Goal: Transaction & Acquisition: Purchase product/service

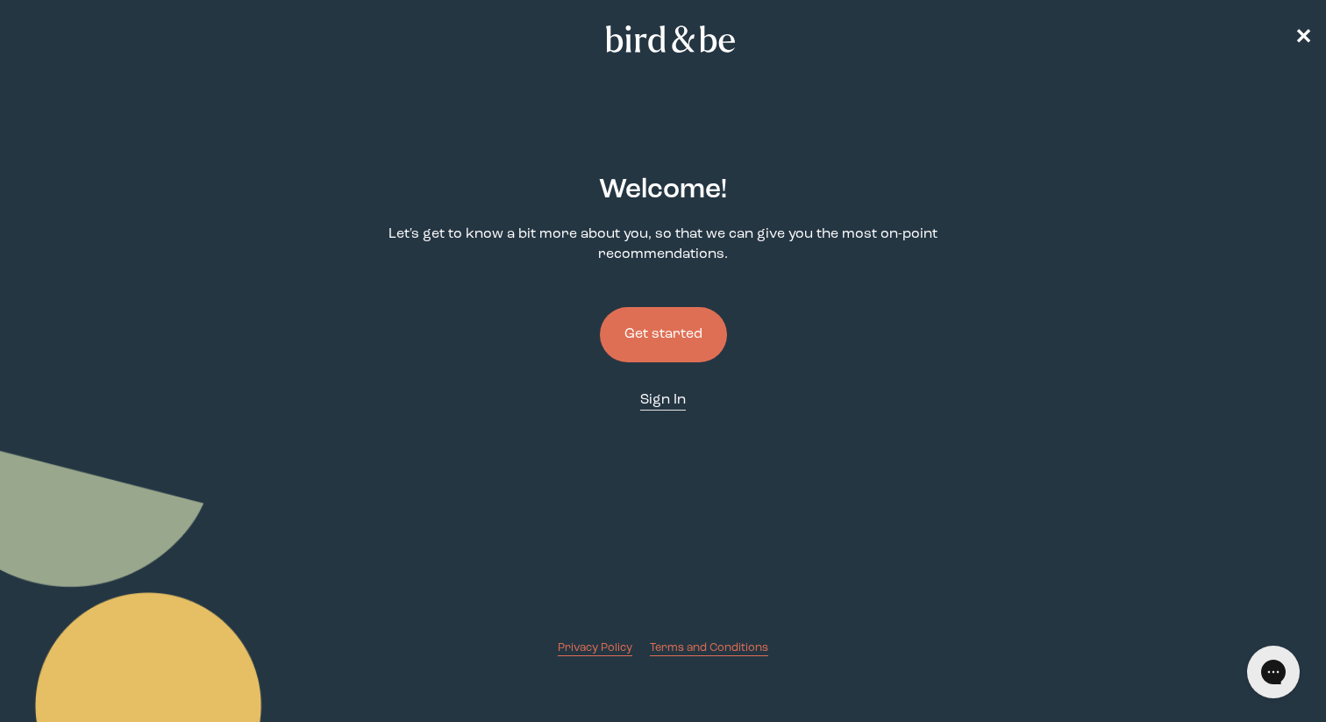
click at [659, 403] on span "Sign In" at bounding box center [663, 400] width 46 height 14
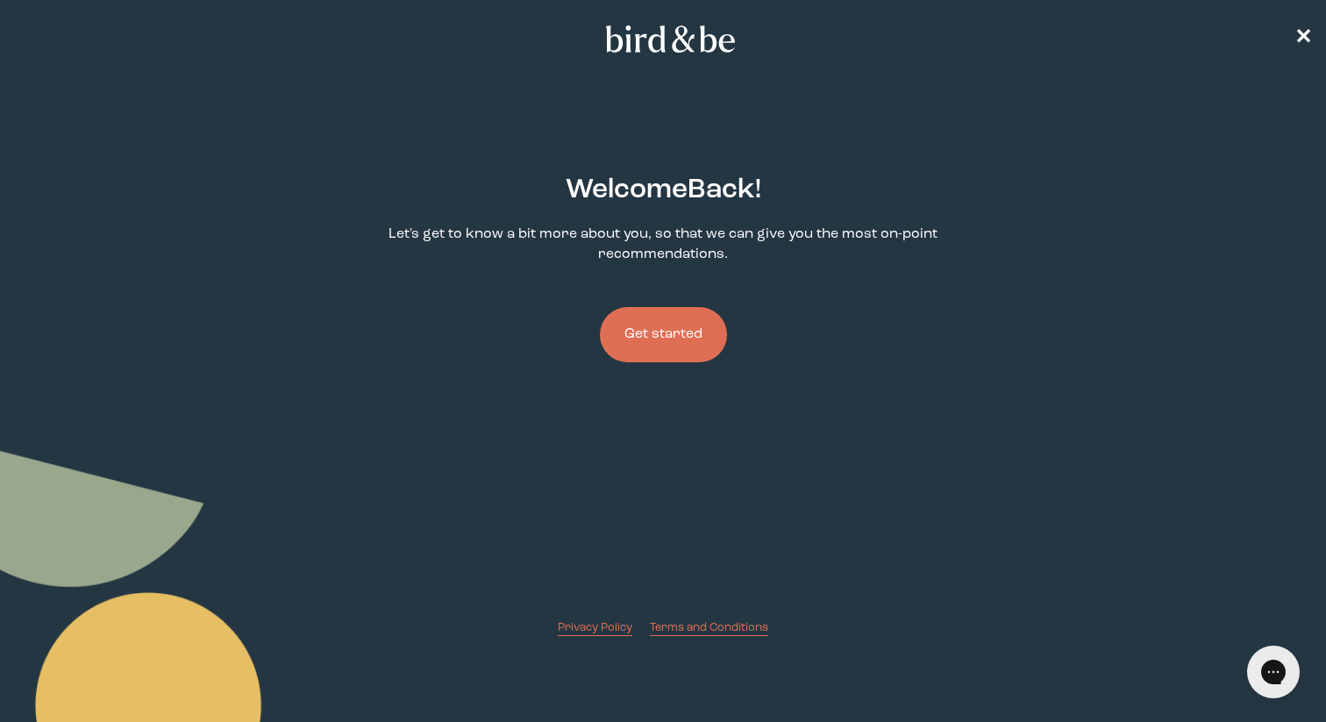
click at [673, 330] on button "Get started" at bounding box center [663, 334] width 127 height 55
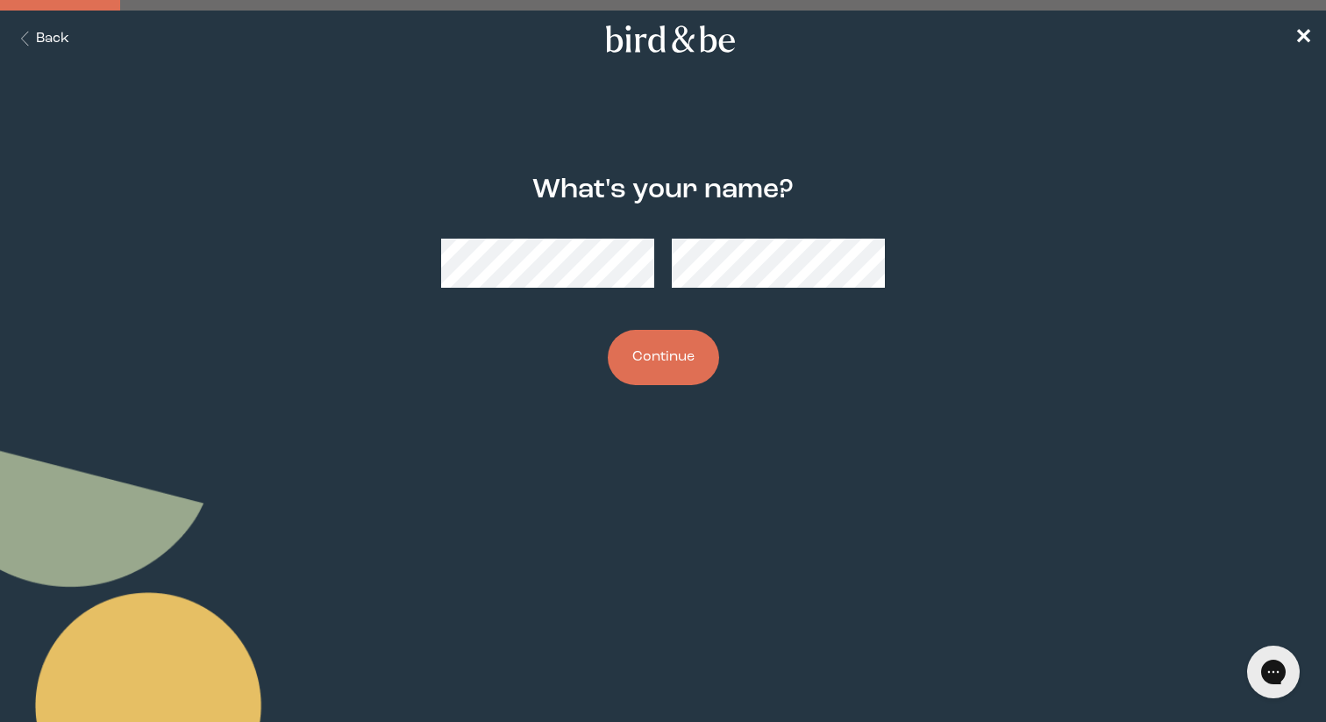
click at [654, 371] on button "Continue" at bounding box center [663, 357] width 111 height 55
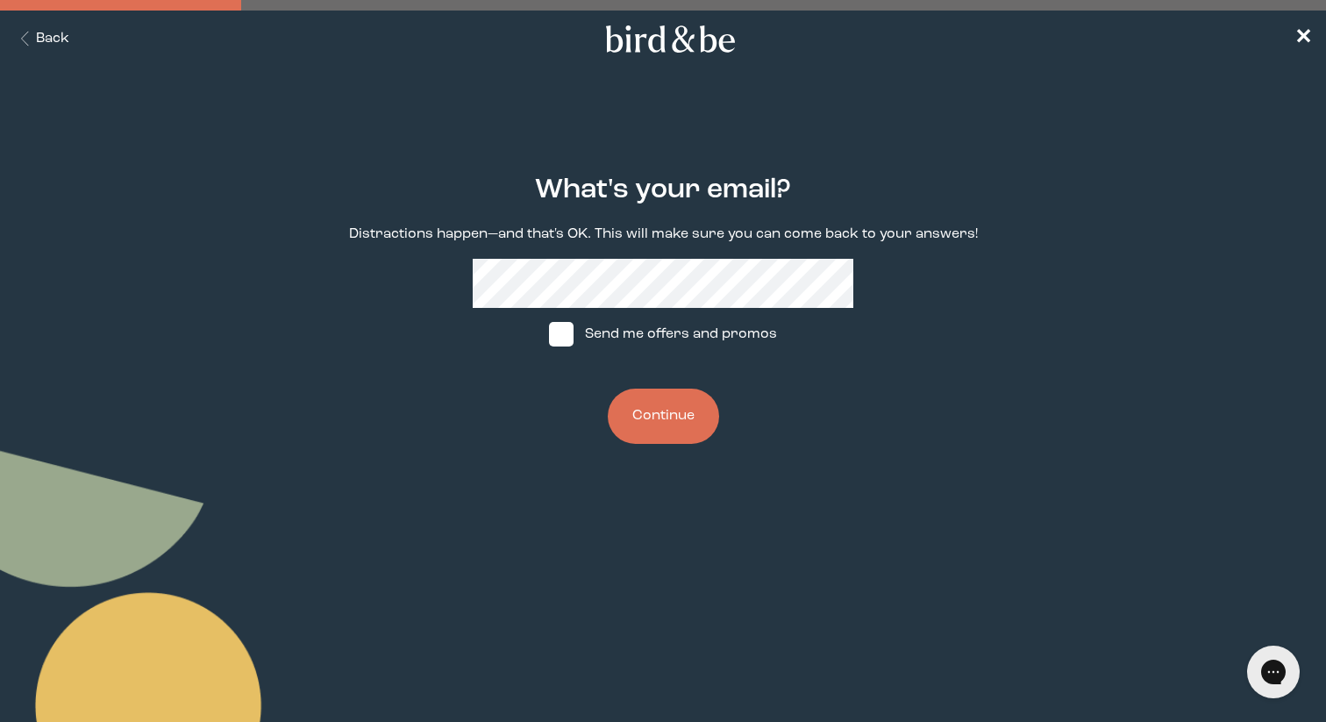
click at [647, 421] on button "Continue" at bounding box center [663, 415] width 111 height 55
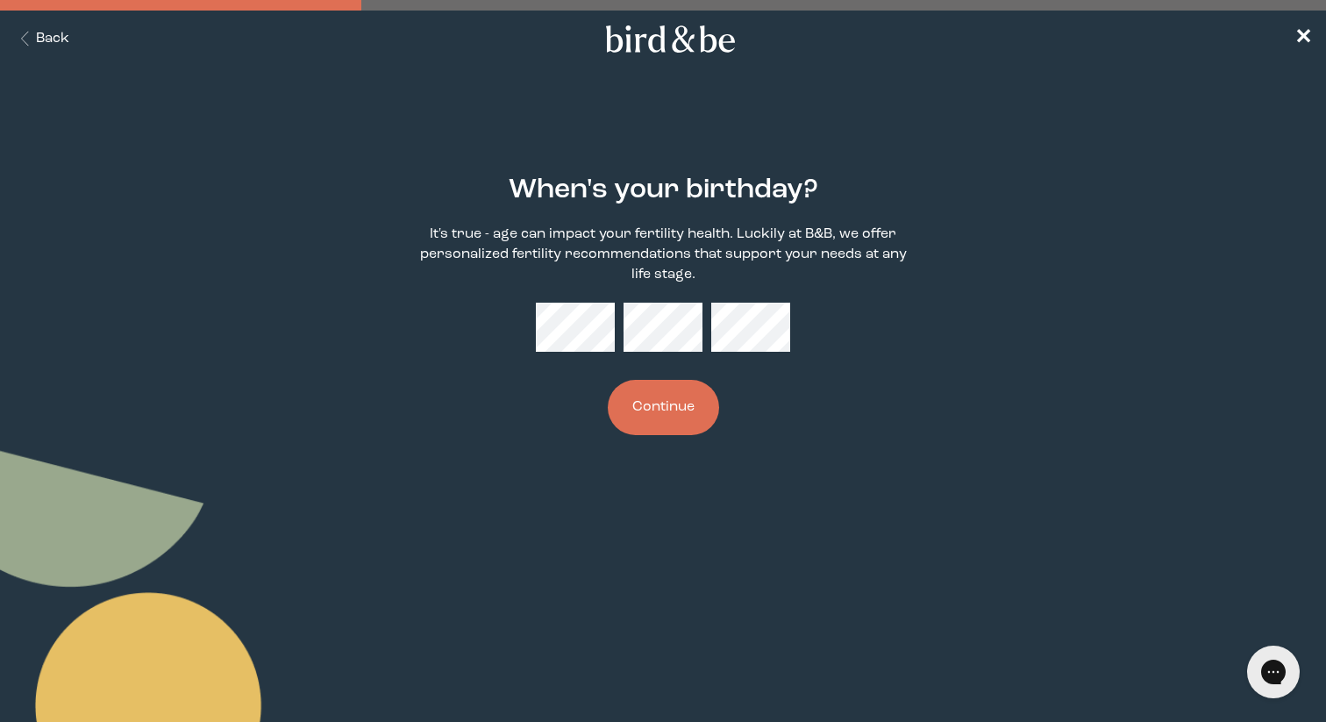
click at [661, 411] on button "Continue" at bounding box center [663, 407] width 111 height 55
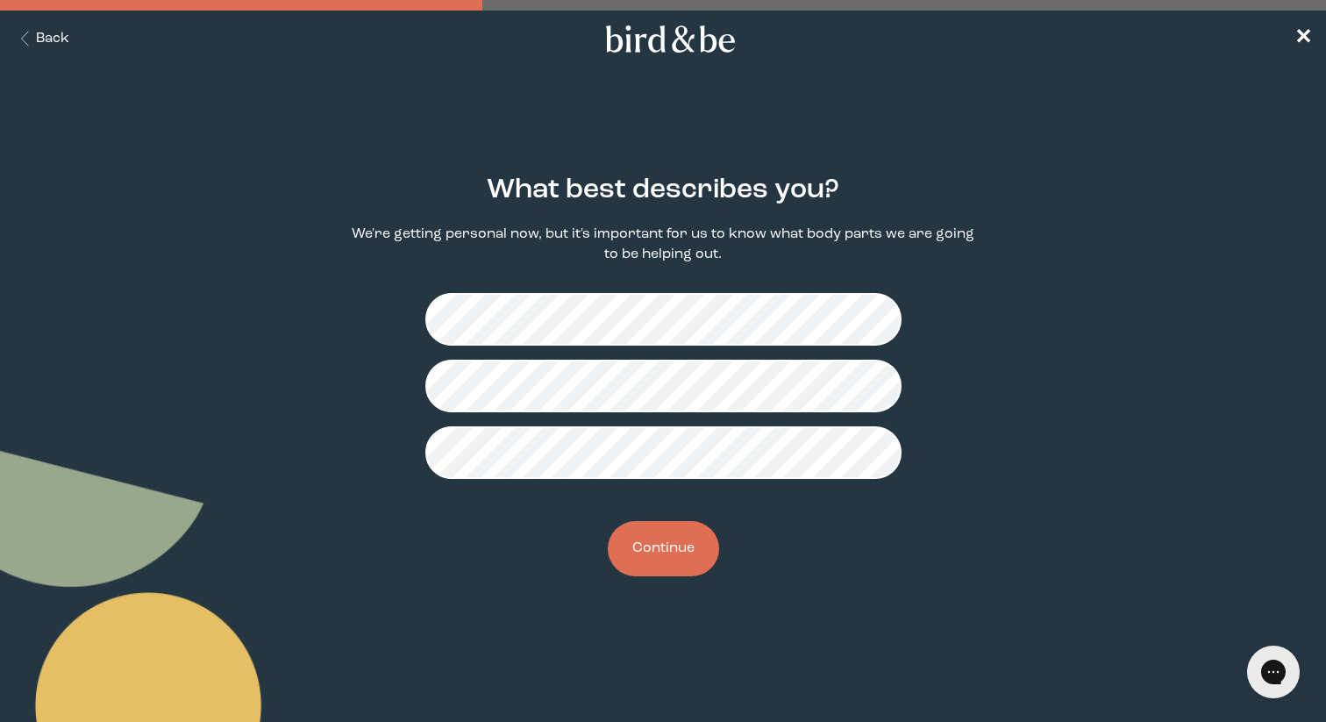
click at [673, 551] on button "Continue" at bounding box center [663, 548] width 111 height 55
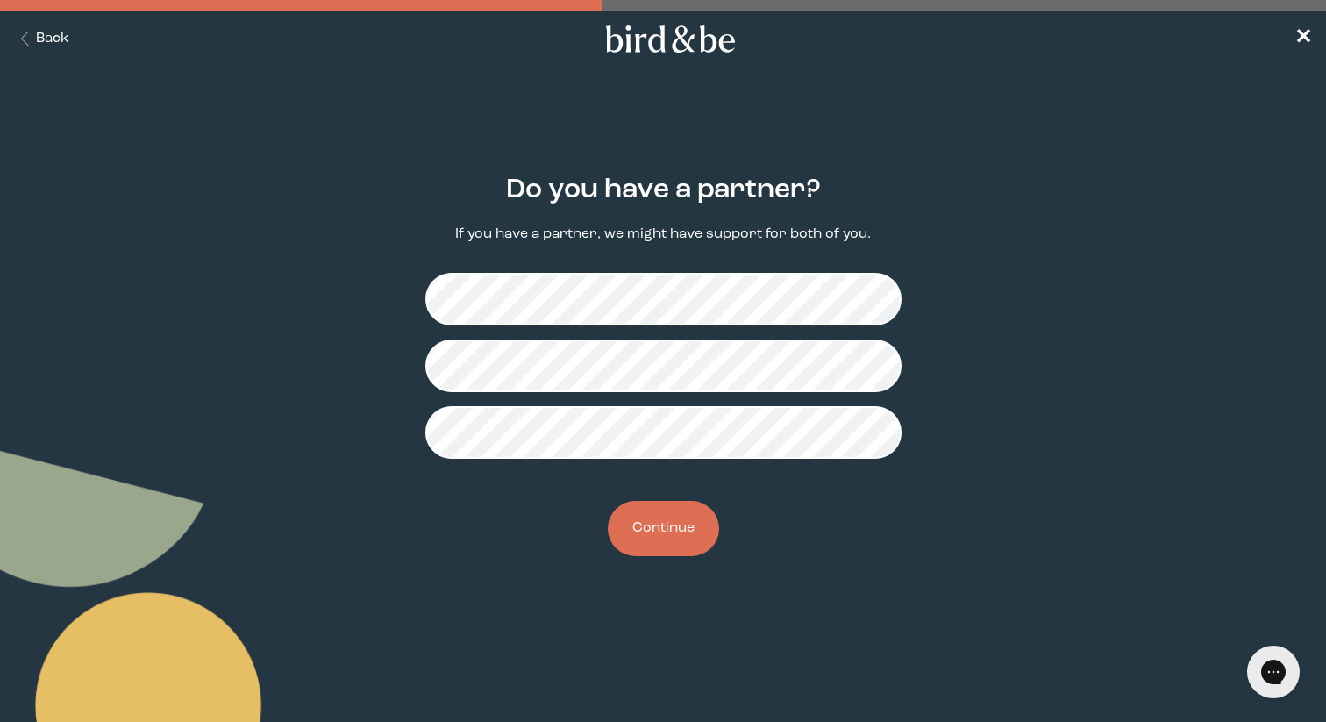
click at [670, 532] on button "Continue" at bounding box center [663, 528] width 111 height 55
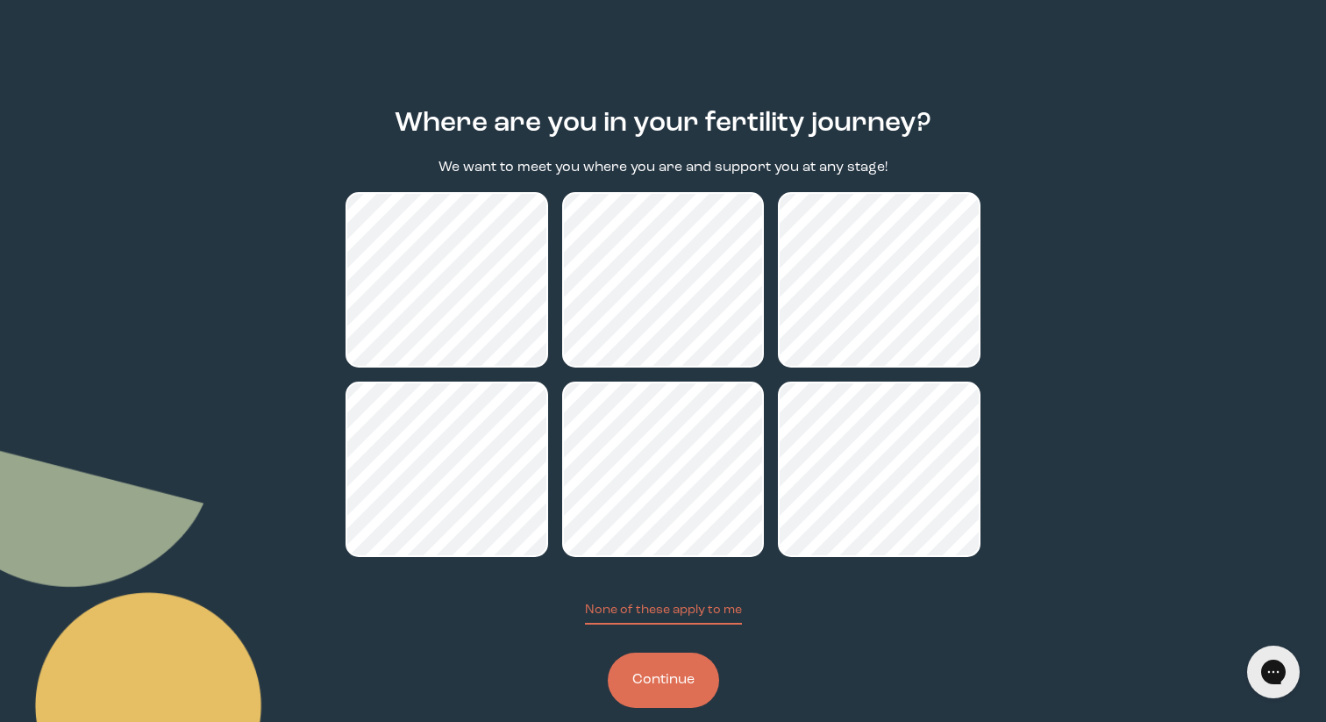
scroll to position [99, 0]
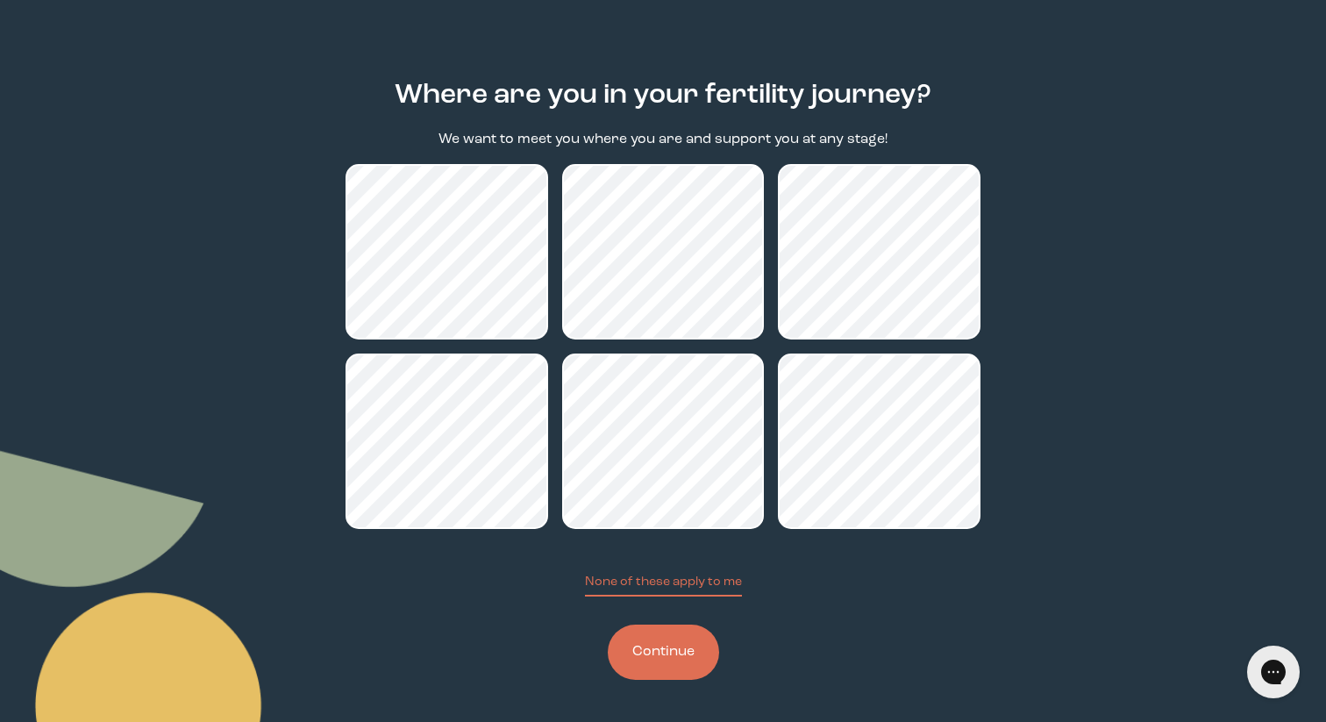
click at [666, 648] on button "Continue" at bounding box center [663, 651] width 111 height 55
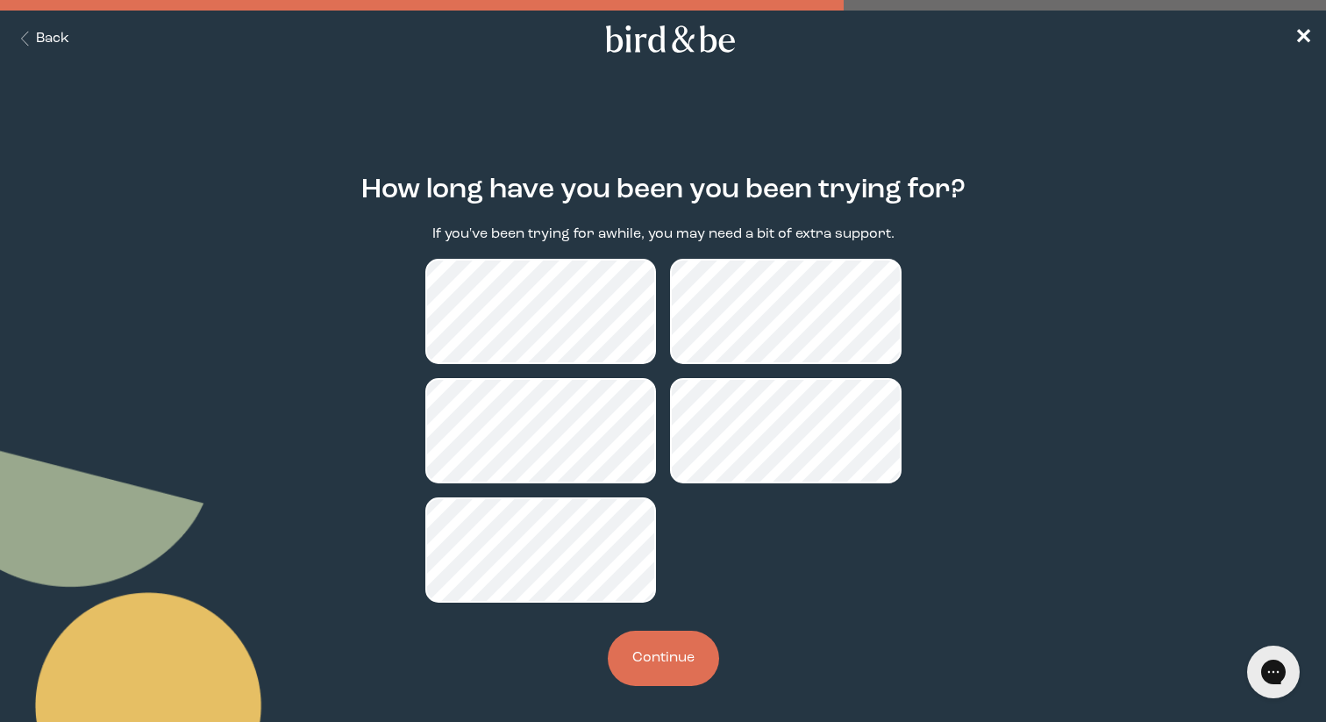
click at [680, 670] on button "Continue" at bounding box center [663, 658] width 111 height 55
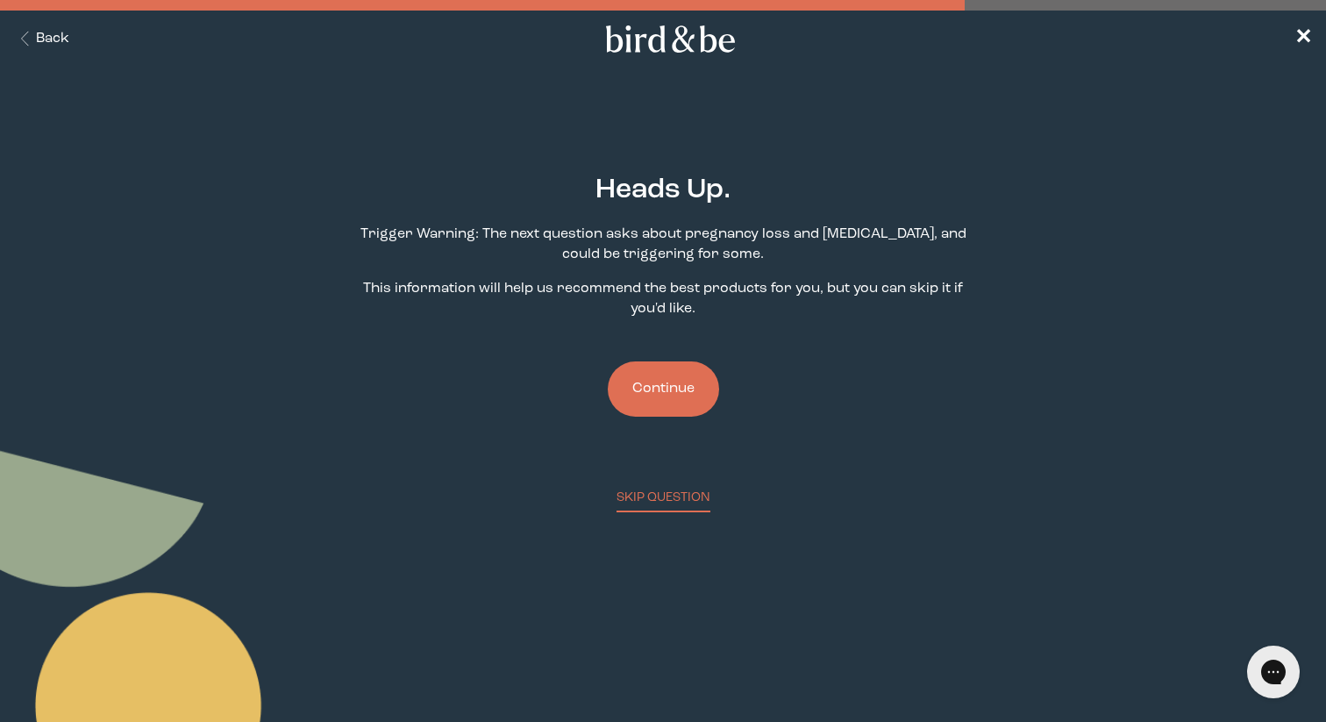
click at [665, 402] on button "Continue" at bounding box center [663, 388] width 111 height 55
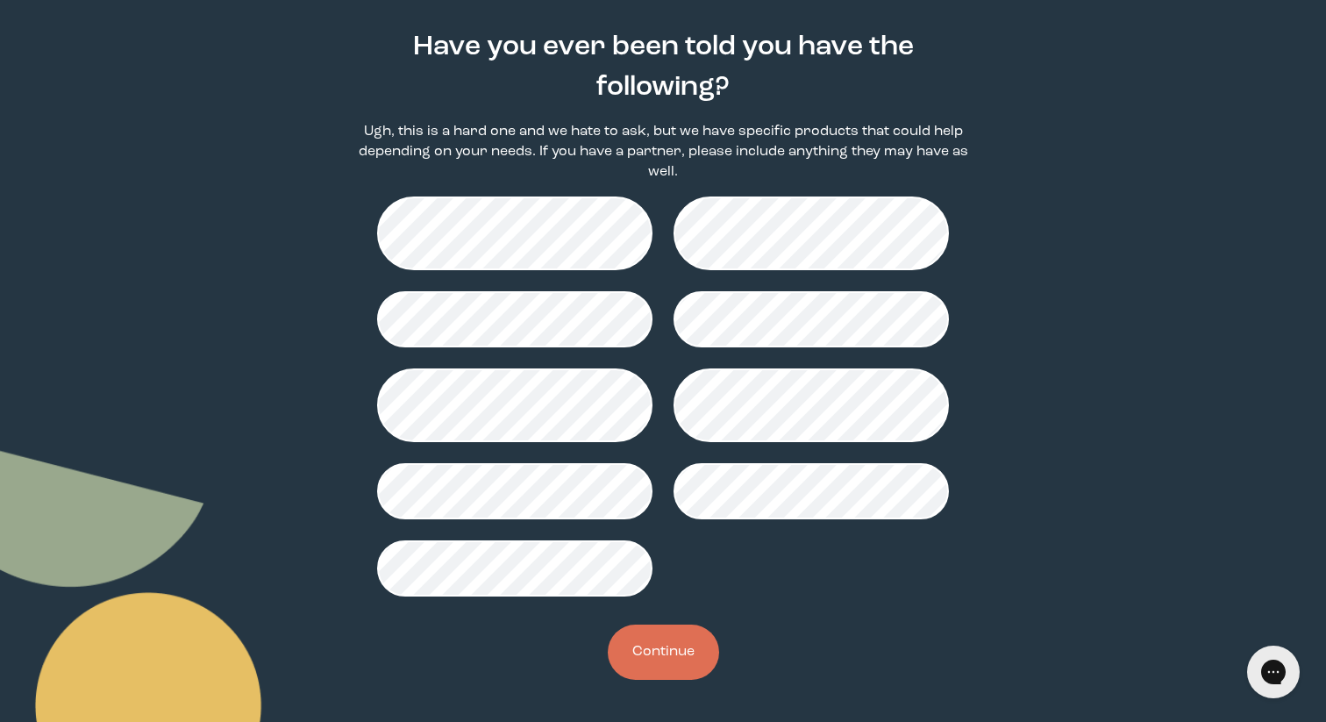
scroll to position [150, 0]
click at [654, 655] on button "Continue" at bounding box center [663, 651] width 111 height 55
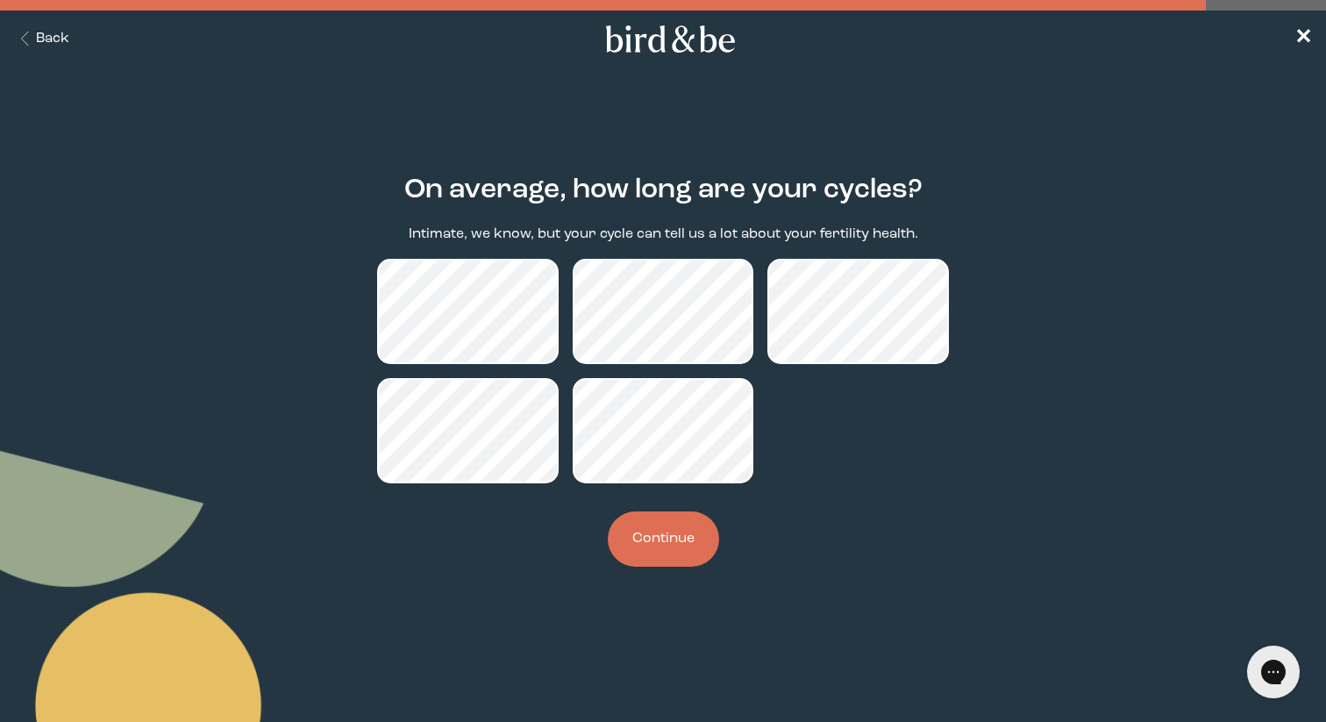
click at [663, 548] on button "Continue" at bounding box center [663, 538] width 111 height 55
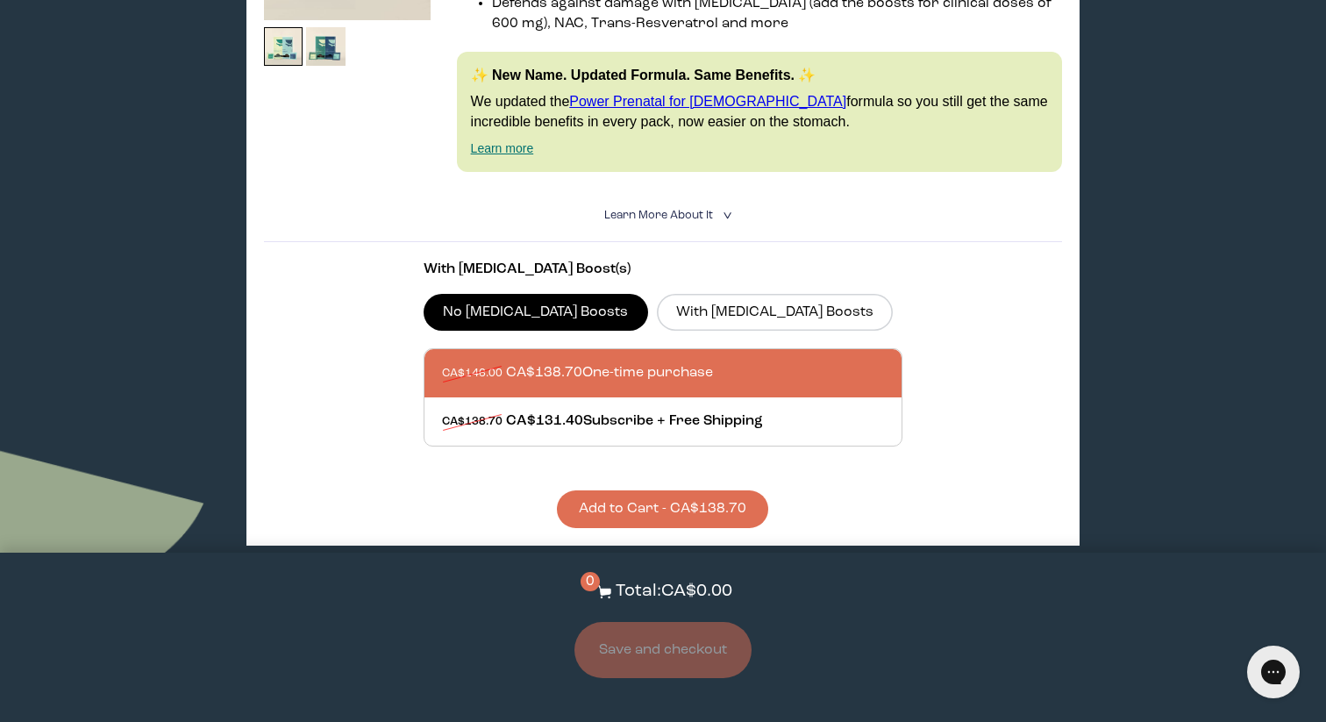
scroll to position [474, 0]
click at [652, 521] on button "Add to Cart - CA$138.70" at bounding box center [662, 508] width 211 height 38
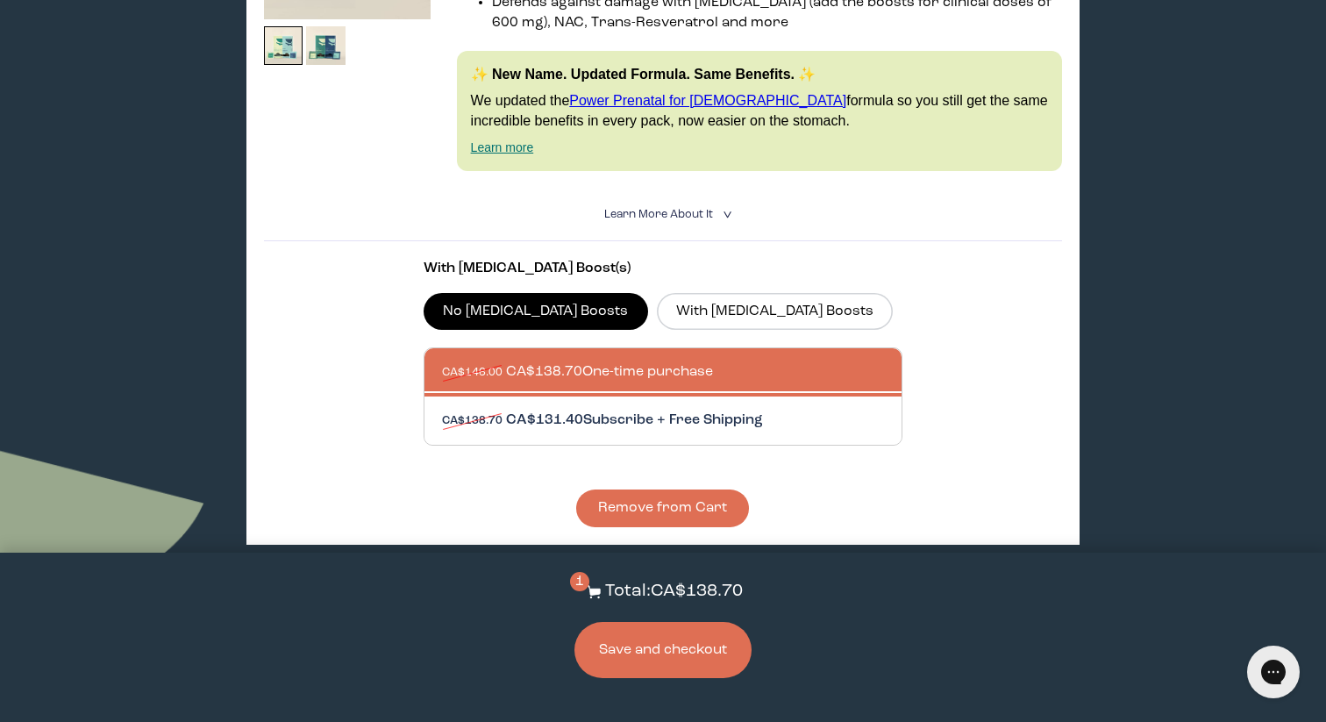
click at [606, 436] on div at bounding box center [680, 420] width 477 height 48
click at [442, 410] on input "CA$138.70 CA$131.40 Subscribe + Free Shipping" at bounding box center [441, 410] width 1 height 1
radio input "true"
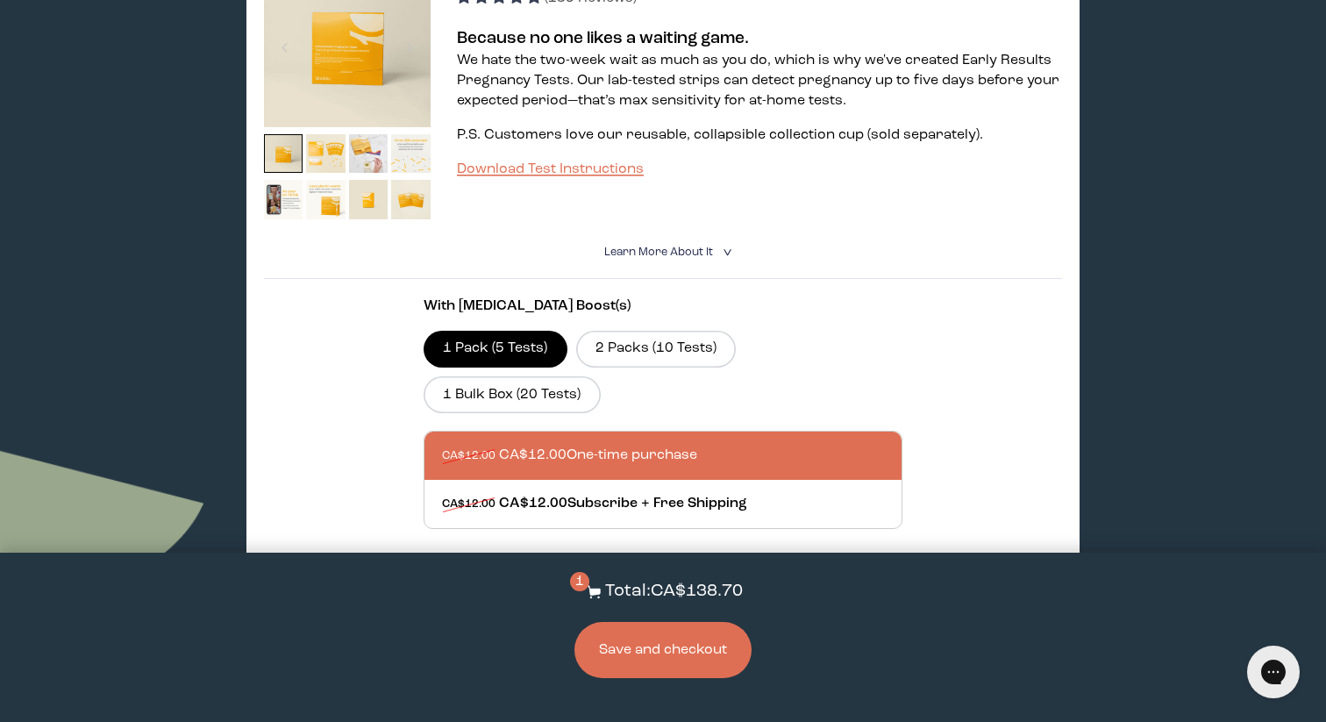
scroll to position [1898, 0]
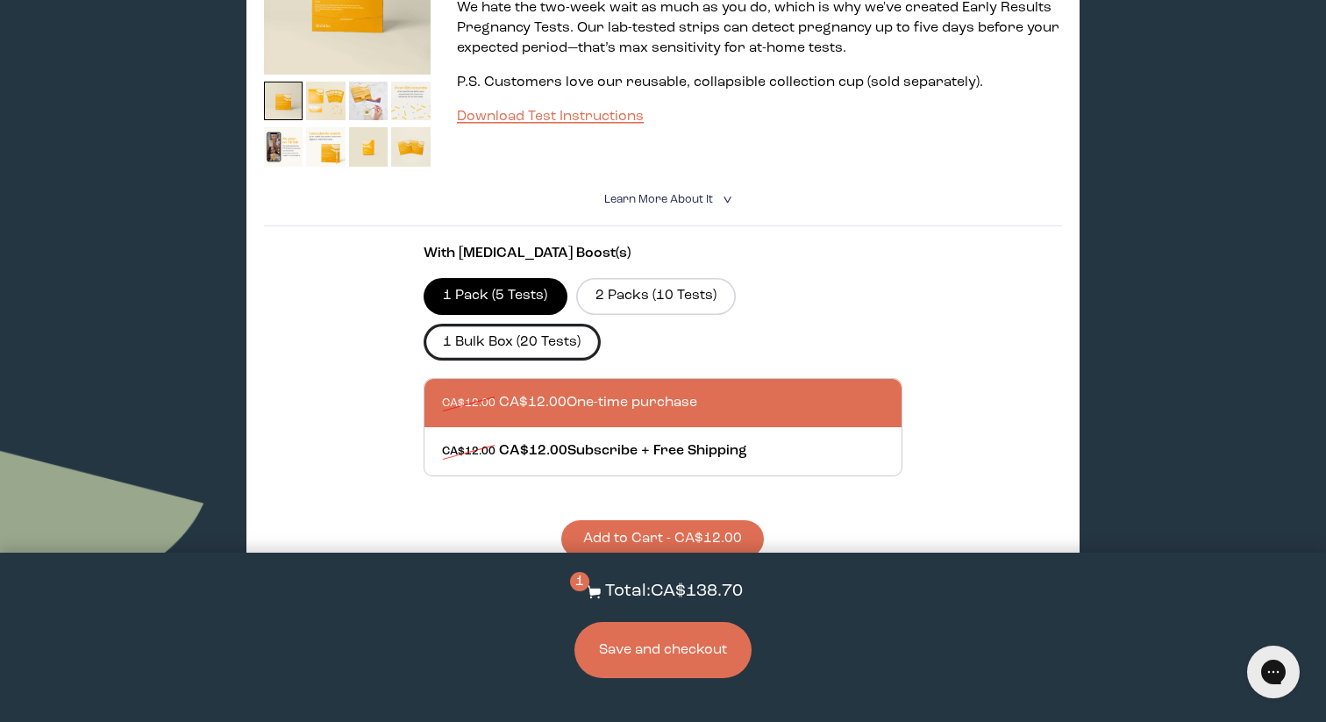
click at [545, 360] on label "1 Bulk Box (20 Tests)" at bounding box center [512, 342] width 177 height 37
click at [0, 0] on input "1 Bulk Box (20 Tests)" at bounding box center [0, 0] width 0 height 0
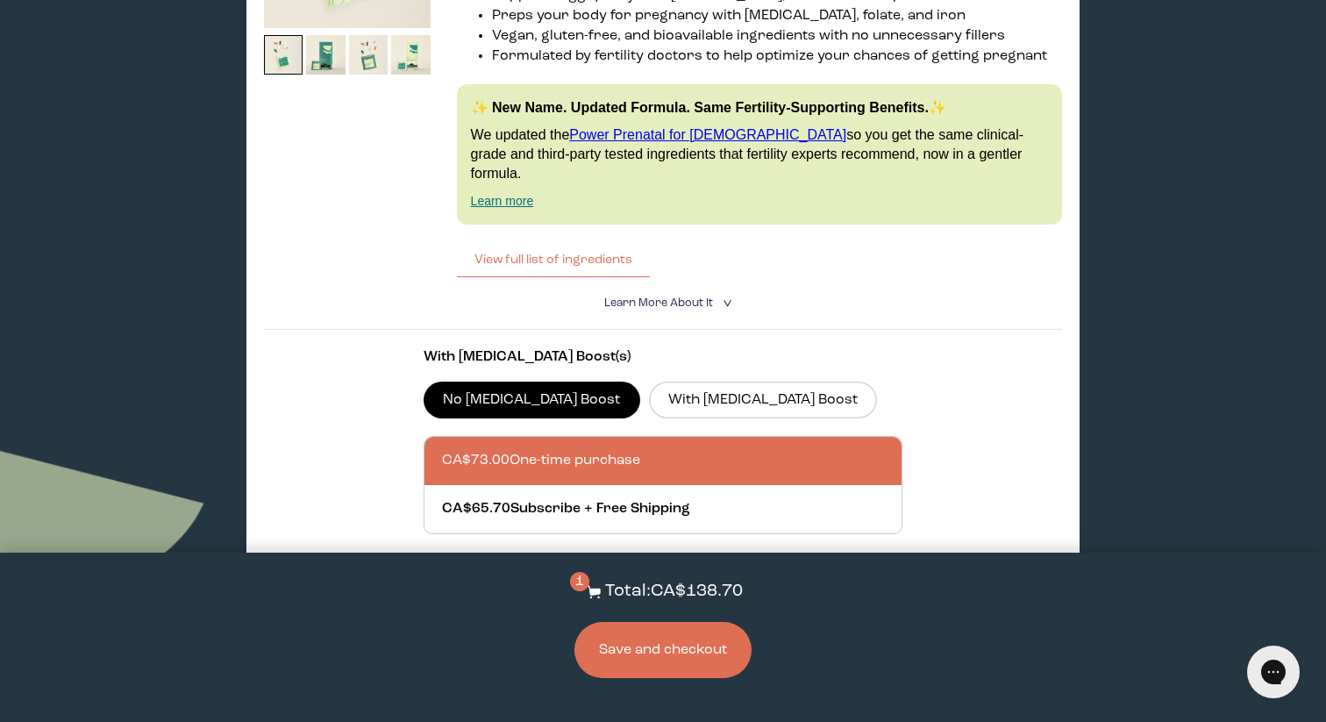
scroll to position [4457, 0]
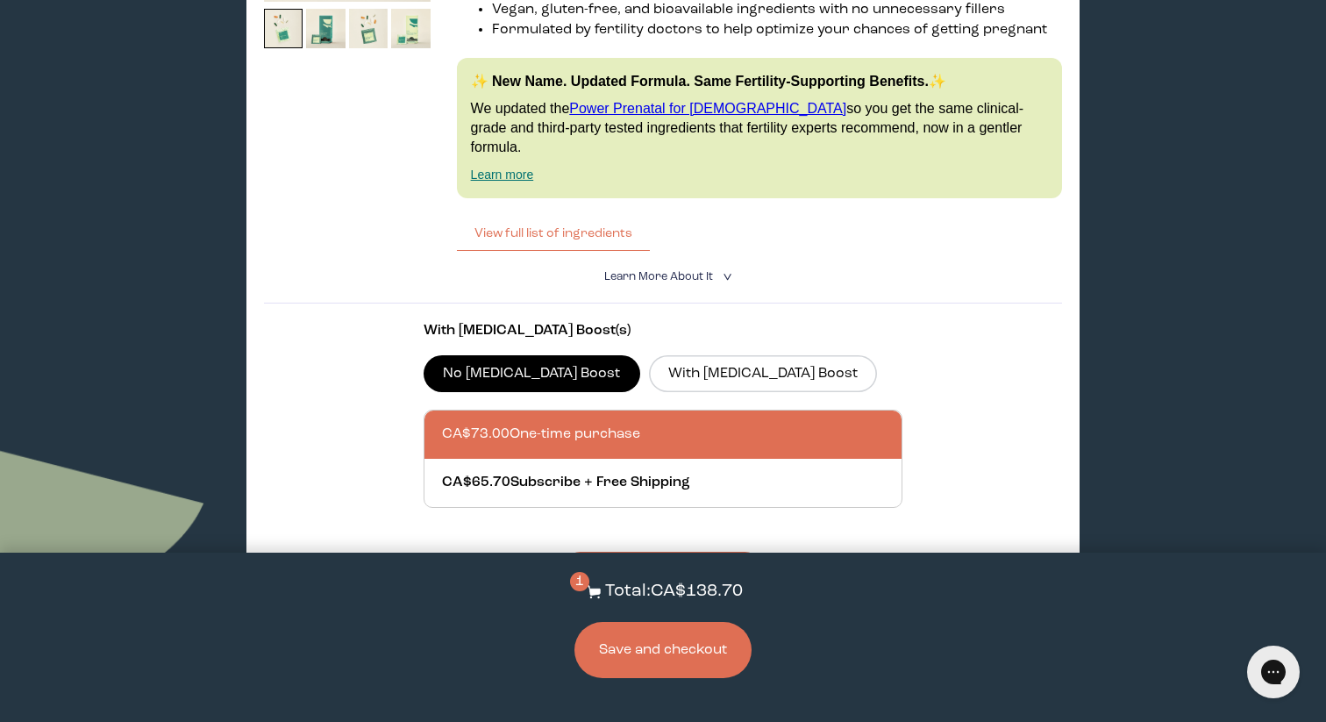
click at [674, 652] on button "Save and checkout" at bounding box center [662, 650] width 177 height 56
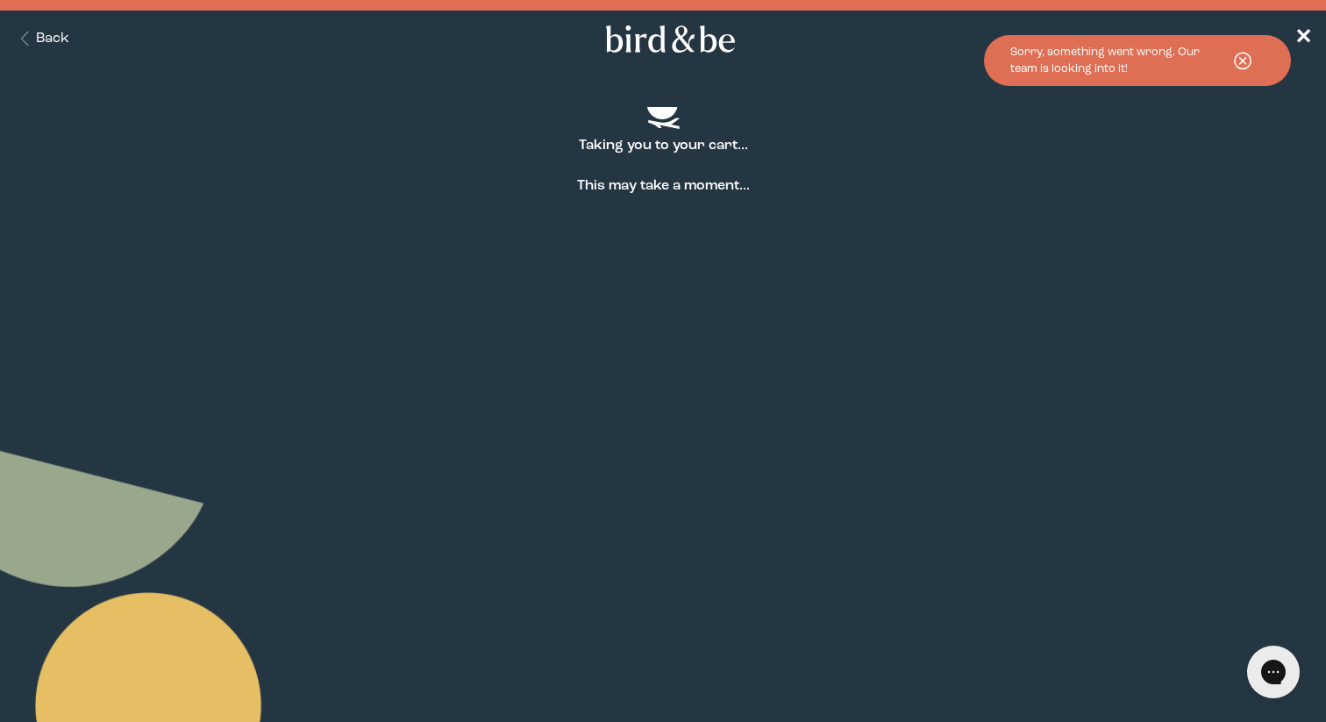
click at [1242, 62] on icon at bounding box center [1243, 61] width 44 height 24
